Goal: Task Accomplishment & Management: Manage account settings

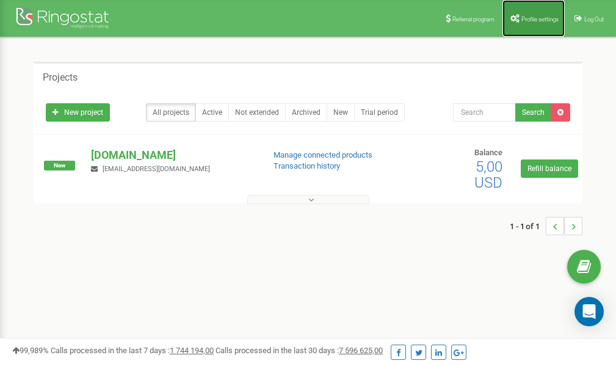
click at [531, 15] on link "Profile settings" at bounding box center [533, 18] width 62 height 37
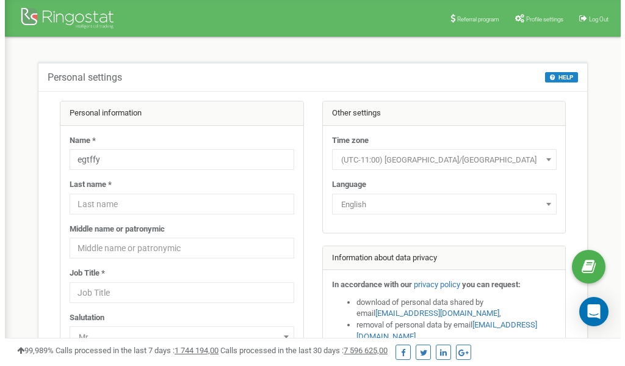
scroll to position [61, 0]
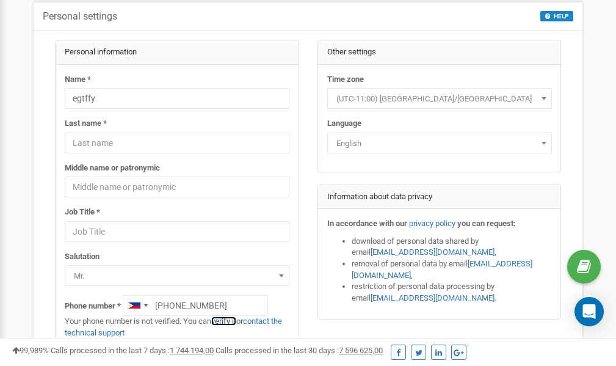
click at [228, 320] on link "verify it" at bounding box center [223, 320] width 25 height 9
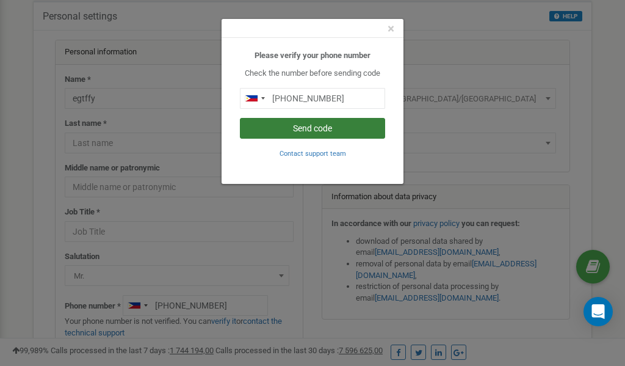
click at [305, 127] on button "Send code" at bounding box center [312, 128] width 145 height 21
